Goal: Information Seeking & Learning: Learn about a topic

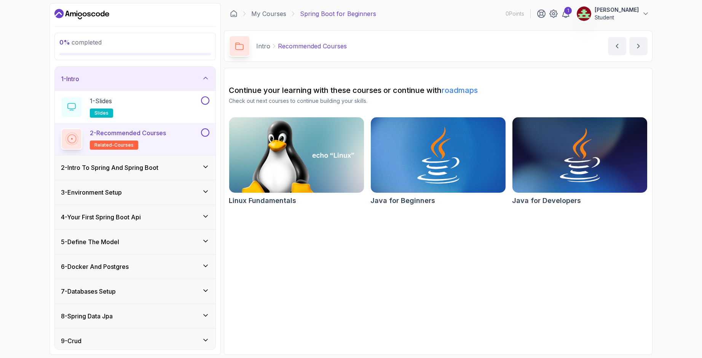
click at [413, 144] on img at bounding box center [438, 154] width 142 height 79
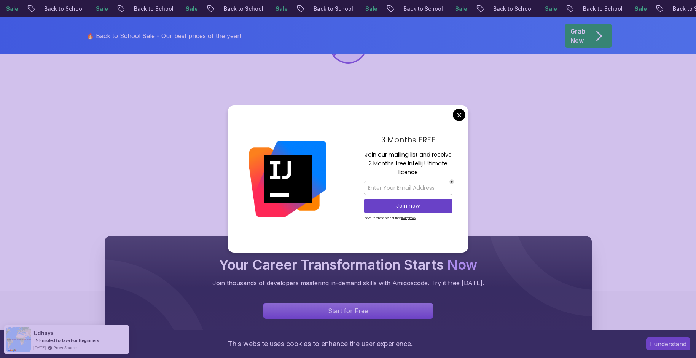
scroll to position [263, 0]
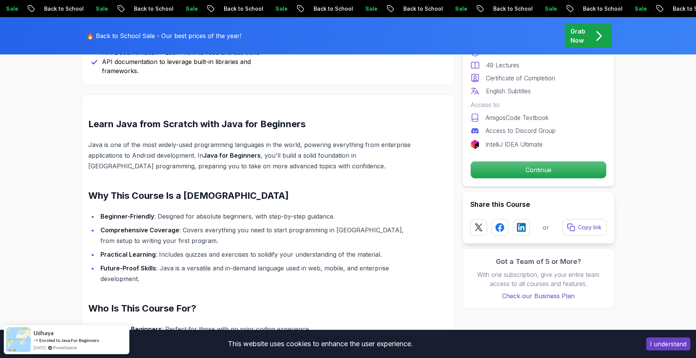
scroll to position [567, 0]
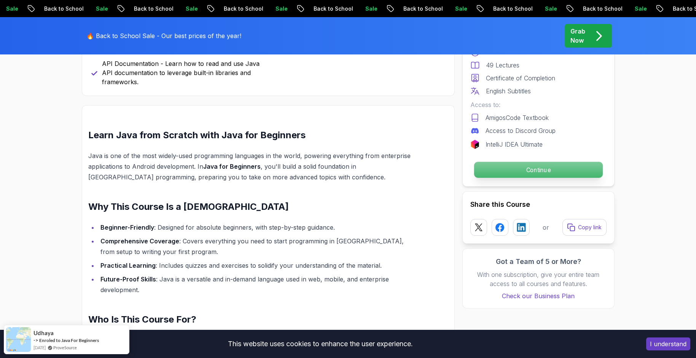
click at [522, 167] on p "Continue" at bounding box center [538, 170] width 129 height 16
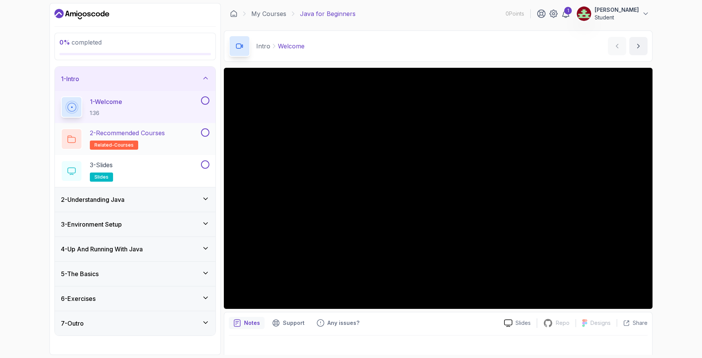
click at [150, 137] on p "2 - Recommended Courses" at bounding box center [127, 132] width 75 height 9
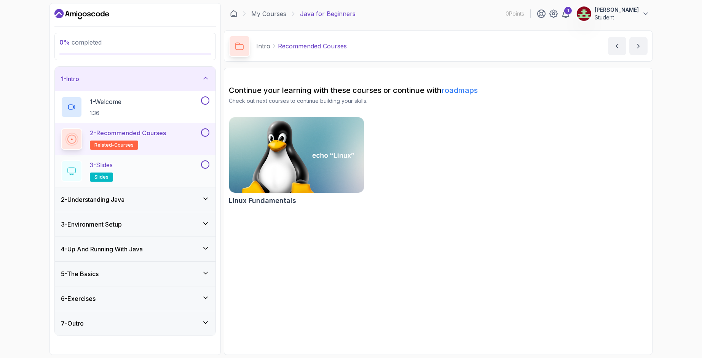
click at [158, 162] on div "3 - Slides slides" at bounding box center [130, 170] width 139 height 21
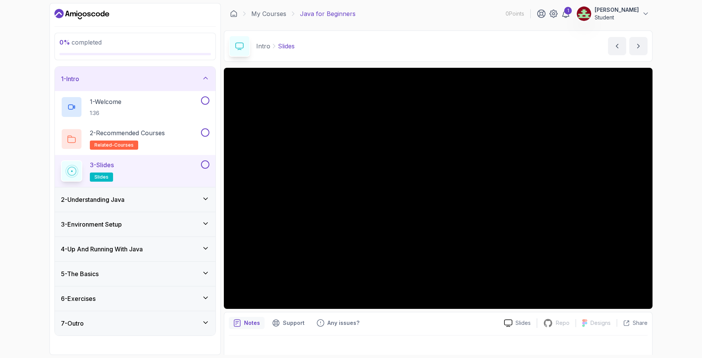
click at [150, 195] on div "2 - Understanding Java" at bounding box center [135, 199] width 148 height 9
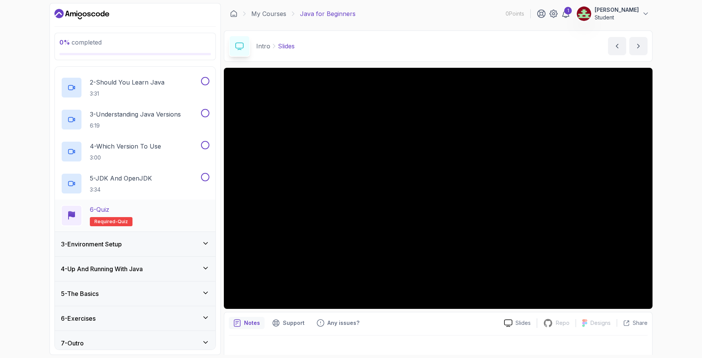
scroll to position [82, 0]
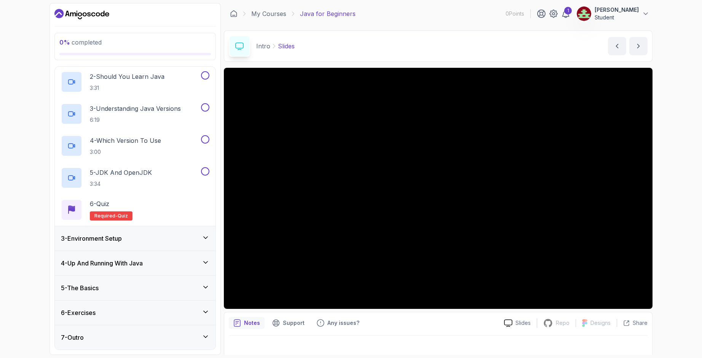
click at [150, 240] on div "3 - Environment Setup" at bounding box center [135, 238] width 148 height 9
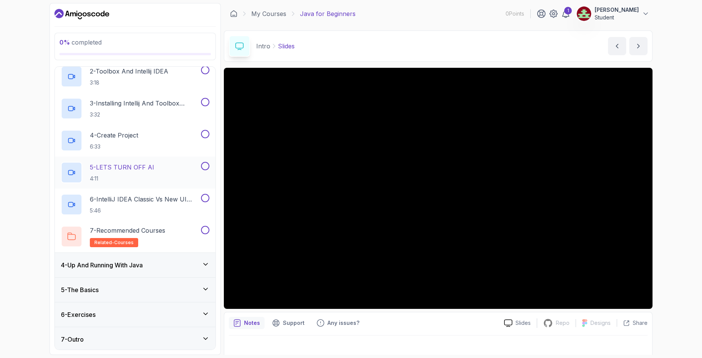
scroll to position [114, 0]
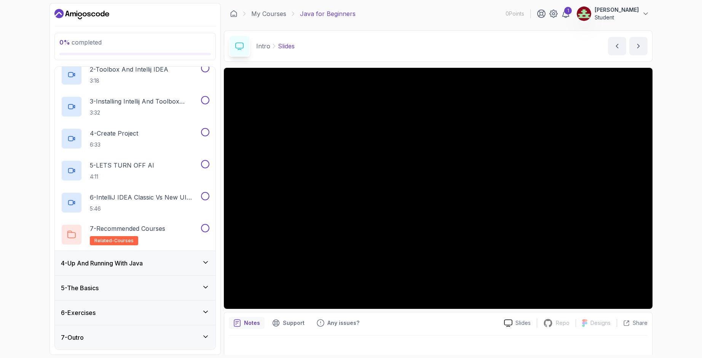
click at [143, 262] on h3 "4 - Up And Running With Java" at bounding box center [102, 262] width 82 height 9
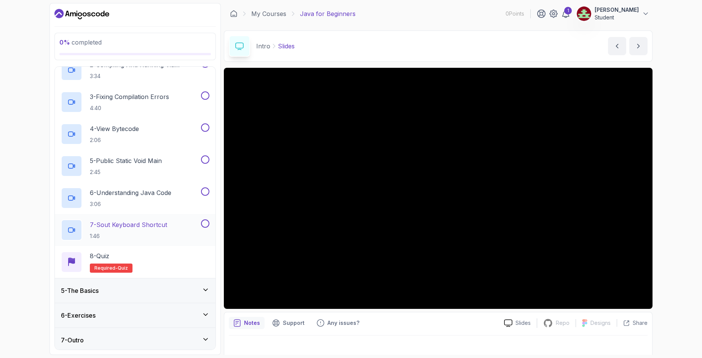
scroll to position [146, 0]
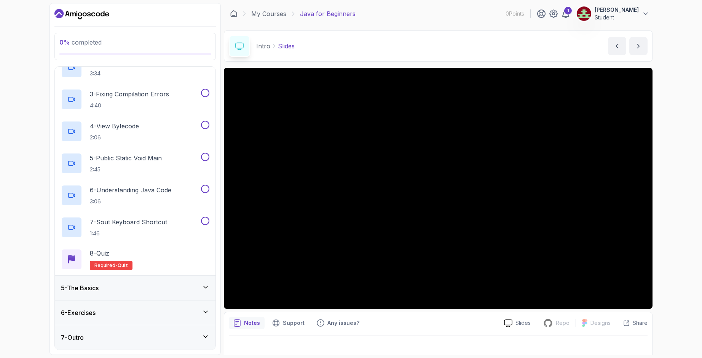
click at [181, 288] on div "5 - The Basics" at bounding box center [135, 287] width 148 height 9
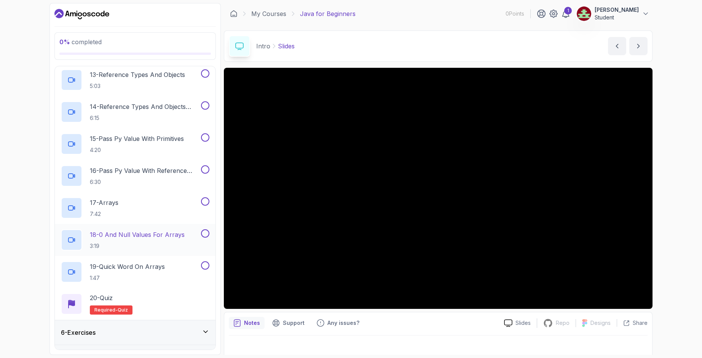
scroll to position [529, 0]
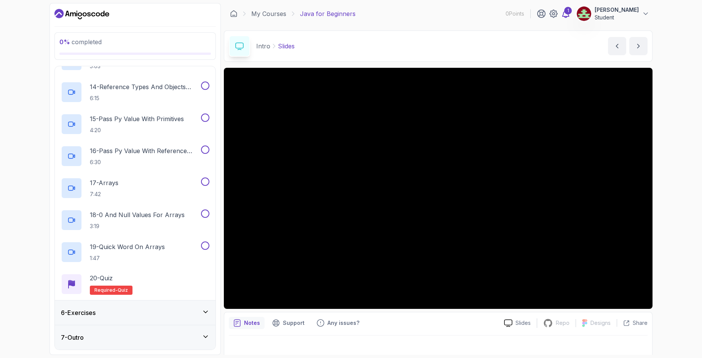
drag, startPoint x: 579, startPoint y: 21, endPoint x: 579, endPoint y: 16, distance: 5.3
click at [579, 20] on div "My Courses Java for Beginners 0 Points 1 Atakan Çınar Student" at bounding box center [438, 13] width 428 height 21
click at [569, 15] on icon at bounding box center [565, 14] width 6 height 8
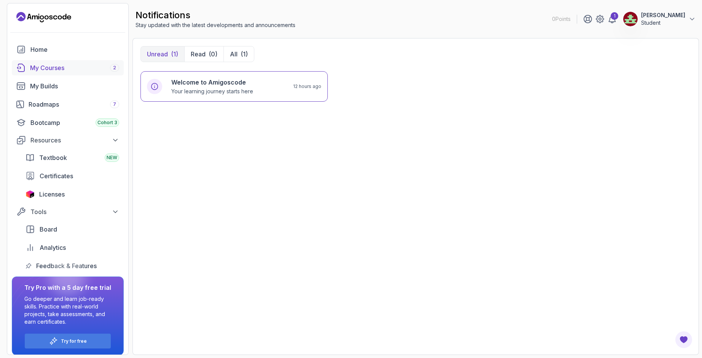
click at [92, 70] on div "My Courses 2" at bounding box center [74, 67] width 89 height 9
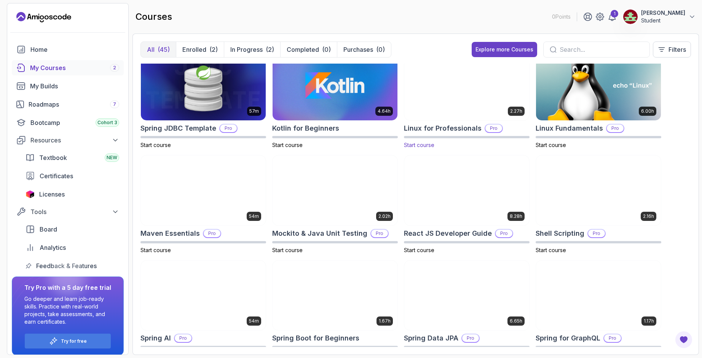
scroll to position [799, 0]
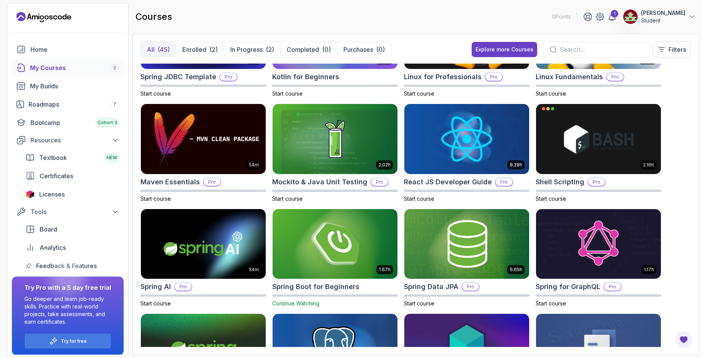
click at [354, 240] on img at bounding box center [334, 243] width 131 height 73
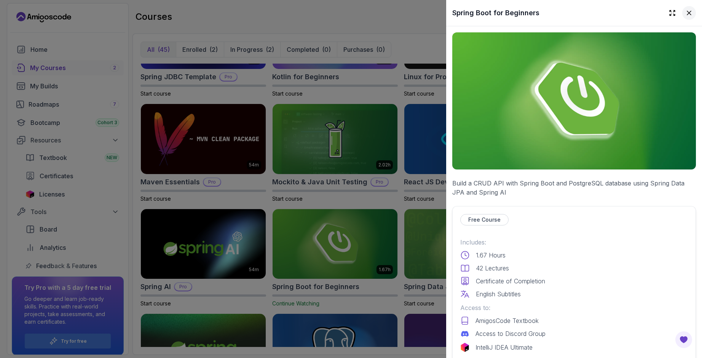
click at [685, 10] on icon at bounding box center [689, 13] width 8 height 8
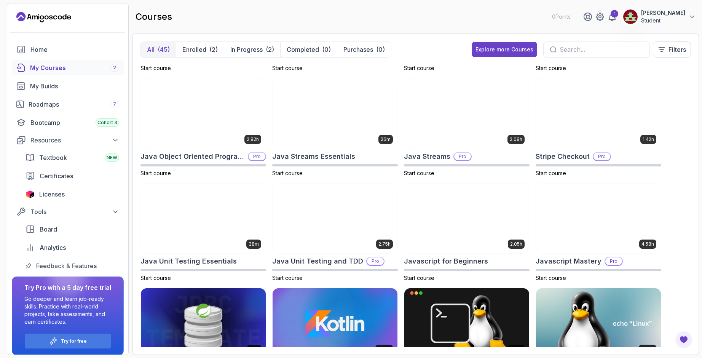
scroll to position [381, 0]
